Goal: Book appointment/travel/reservation

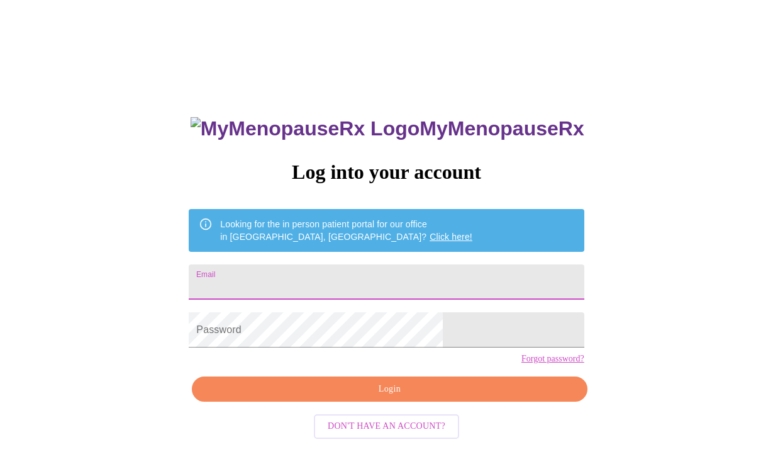
click at [315, 272] on input "Email" at bounding box center [386, 281] width 395 height 35
type input "[EMAIL_ADDRESS][DOMAIN_NAME]"
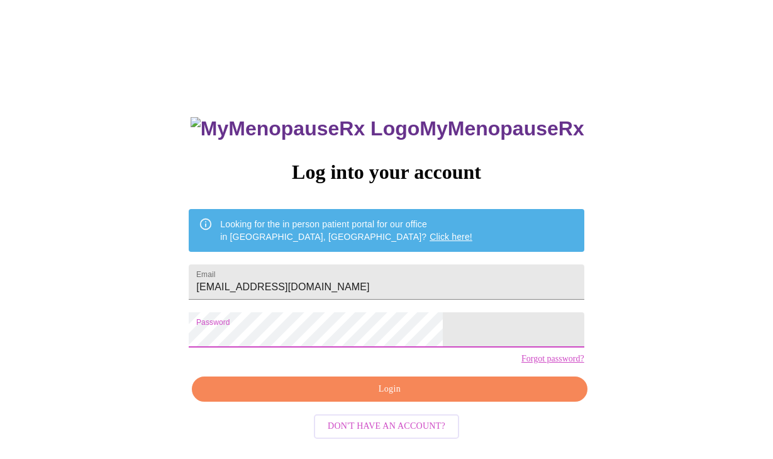
click at [359, 397] on span "Login" at bounding box center [389, 389] width 366 height 16
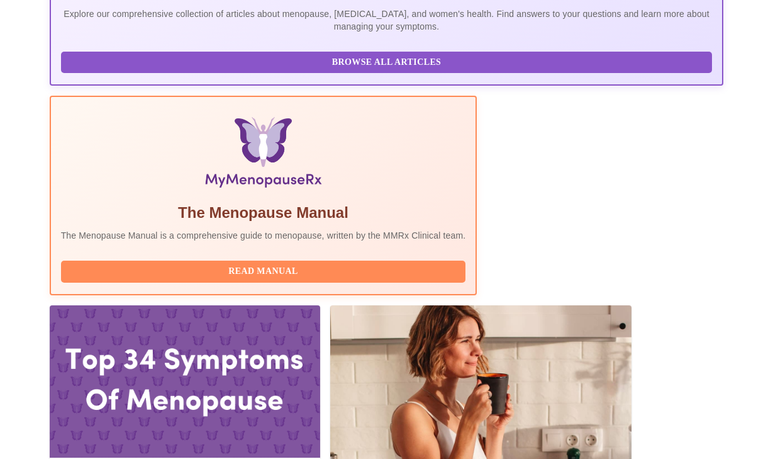
scroll to position [327, 0]
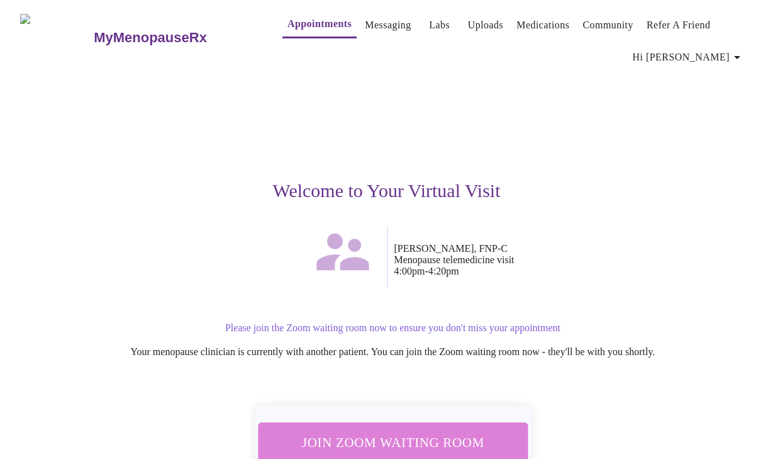
click at [430, 442] on span "Join Zoom Waiting Room" at bounding box center [392, 441] width 237 height 23
